Goal: Navigation & Orientation: Understand site structure

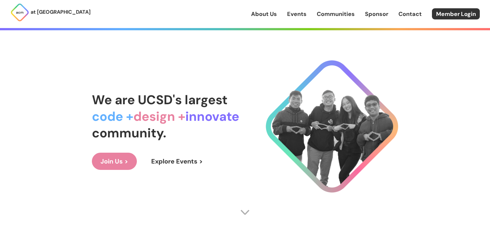
click at [215, 98] on span "We are UCSD's largest" at bounding box center [160, 100] width 136 height 17
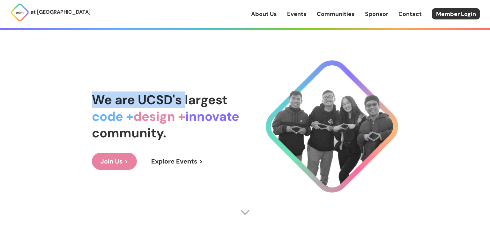
click at [215, 98] on span "We are UCSD's largest" at bounding box center [160, 100] width 136 height 17
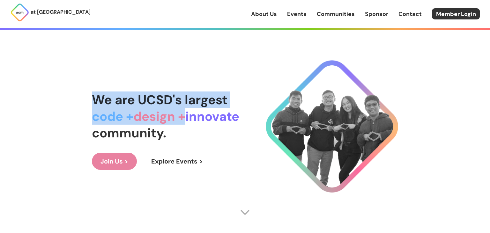
drag, startPoint x: 215, startPoint y: 98, endPoint x: 217, endPoint y: 125, distance: 27.2
click at [217, 125] on div "We are UCSD's largest code + design + innovate community." at bounding box center [165, 117] width 147 height 50
click at [216, 124] on span "innovate" at bounding box center [212, 116] width 54 height 17
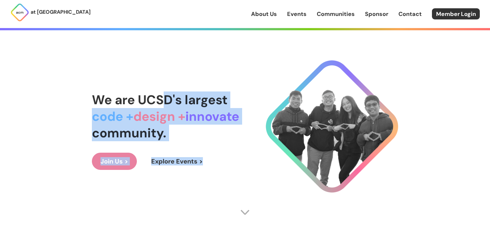
drag, startPoint x: 204, startPoint y: 148, endPoint x: 160, endPoint y: 76, distance: 84.3
click at [153, 77] on div "We are UCSD's largest code + design + innovate community. Join Us > Explore Eve…" at bounding box center [245, 130] width 306 height 207
click at [188, 107] on span "We are UCSD's largest" at bounding box center [160, 100] width 136 height 17
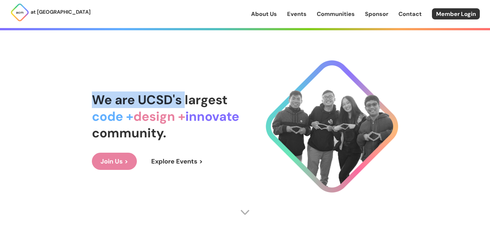
click at [188, 107] on span "We are UCSD's largest" at bounding box center [160, 100] width 136 height 17
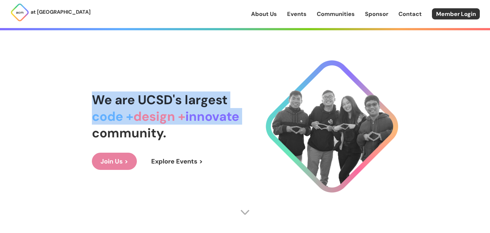
drag, startPoint x: 188, startPoint y: 107, endPoint x: 198, endPoint y: 136, distance: 30.8
click at [195, 138] on div "We are UCSD's largest code + design + innovate community." at bounding box center [165, 117] width 147 height 50
click at [198, 136] on div "We are UCSD's largest code + design + innovate community." at bounding box center [165, 117] width 147 height 50
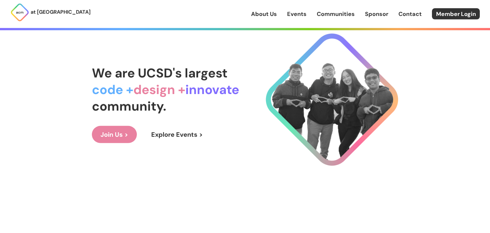
scroll to position [30, 0]
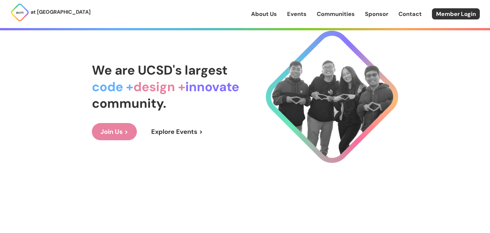
click at [253, 11] on link "About Us" at bounding box center [264, 14] width 26 height 8
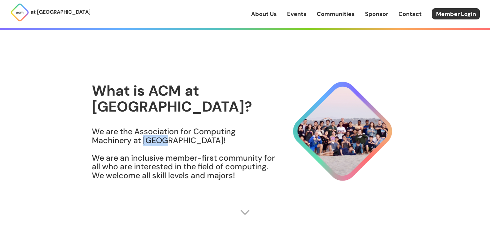
drag, startPoint x: 288, startPoint y: 129, endPoint x: 311, endPoint y: 131, distance: 23.1
click at [276, 131] on h3 "We are the Association for Computing Machinery at [GEOGRAPHIC_DATA]! We are an …" at bounding box center [184, 153] width 184 height 53
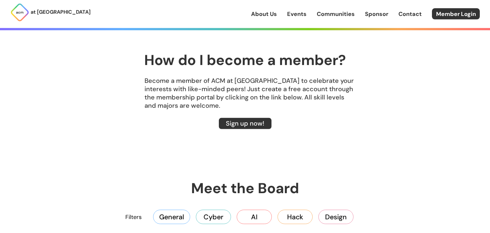
scroll to position [832, 0]
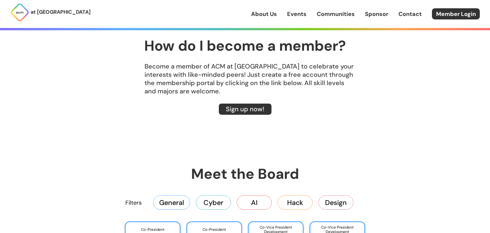
click at [242, 70] on p "Become a member of ACM at [GEOGRAPHIC_DATA] to celebrate your interests with li…" at bounding box center [245, 78] width 306 height 33
click at [207, 64] on p "Become a member of ACM at [GEOGRAPHIC_DATA] to celebrate your interests with li…" at bounding box center [245, 78] width 306 height 33
click at [182, 67] on p "Become a member of ACM at [GEOGRAPHIC_DATA] to celebrate your interests with li…" at bounding box center [245, 78] width 306 height 33
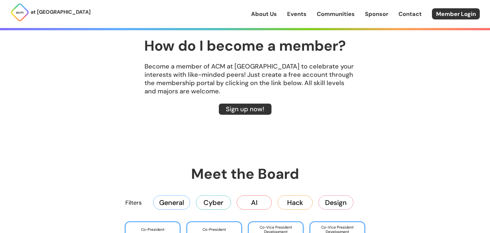
click at [299, 15] on link "Events" at bounding box center [296, 14] width 19 height 8
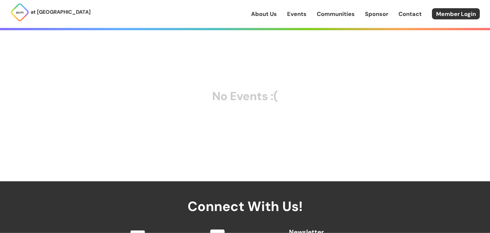
scroll to position [10, 0]
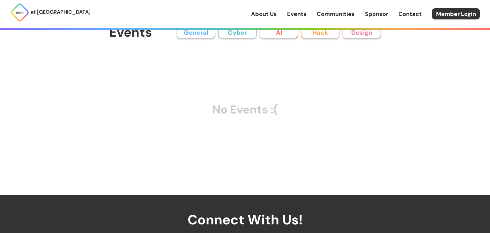
click at [327, 13] on link "Communities" at bounding box center [336, 14] width 38 height 8
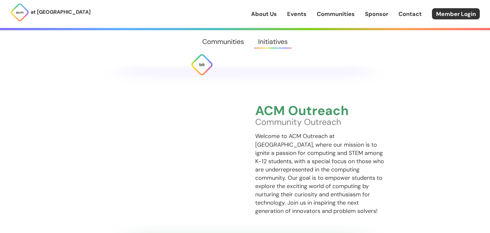
scroll to position [1406, 0]
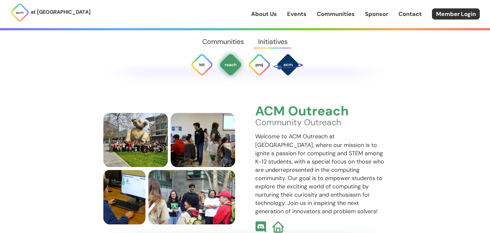
click at [376, 19] on div "at [GEOGRAPHIC_DATA] About Us Events Communities Sponsor Contact Member Login" at bounding box center [245, 14] width 490 height 28
click at [376, 17] on link "Sponsor" at bounding box center [376, 14] width 23 height 8
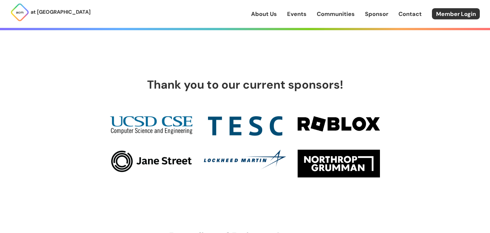
click at [413, 18] on link "Contact" at bounding box center [409, 14] width 23 height 8
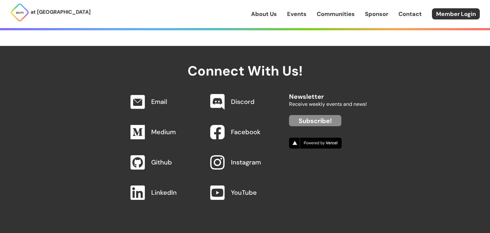
scroll to position [624, 0]
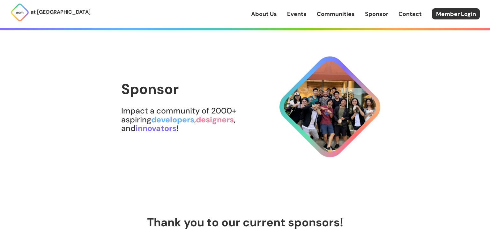
click at [263, 15] on link "About Us" at bounding box center [264, 14] width 26 height 8
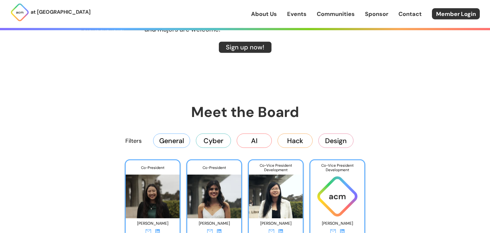
scroll to position [898, 0]
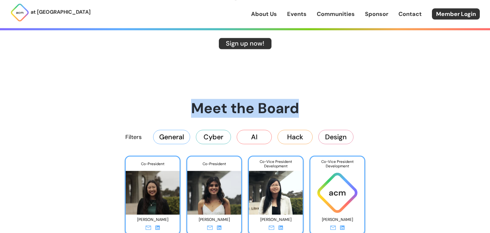
drag, startPoint x: 161, startPoint y: 109, endPoint x: 315, endPoint y: 116, distance: 153.6
click at [315, 116] on h1 "Meet the Board" at bounding box center [245, 108] width 306 height 19
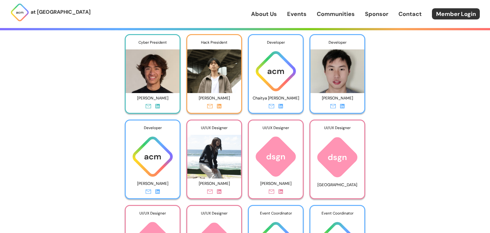
scroll to position [1283, 0]
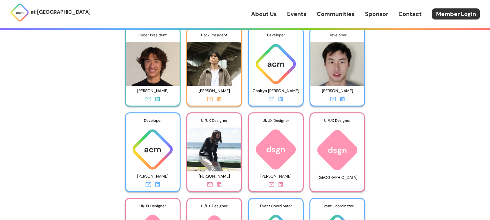
scroll to position [2689, 0]
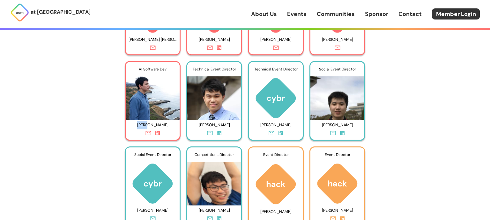
click at [143, 125] on p "[PERSON_NAME]" at bounding box center [153, 125] width 48 height 10
click at [159, 125] on p "[PERSON_NAME]" at bounding box center [153, 125] width 48 height 10
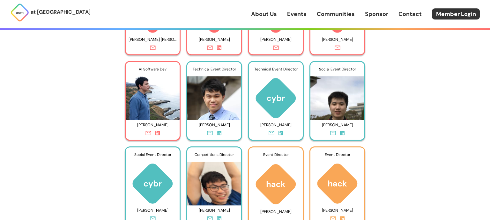
click at [159, 125] on p "[PERSON_NAME]" at bounding box center [153, 125] width 48 height 10
click at [159, 134] on icon at bounding box center [157, 133] width 4 height 4
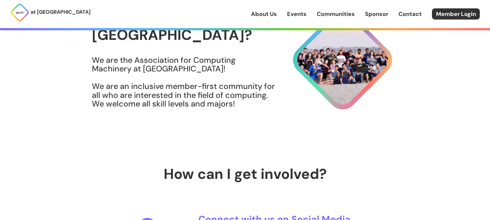
scroll to position [0, 0]
